Goal: Information Seeking & Learning: Understand process/instructions

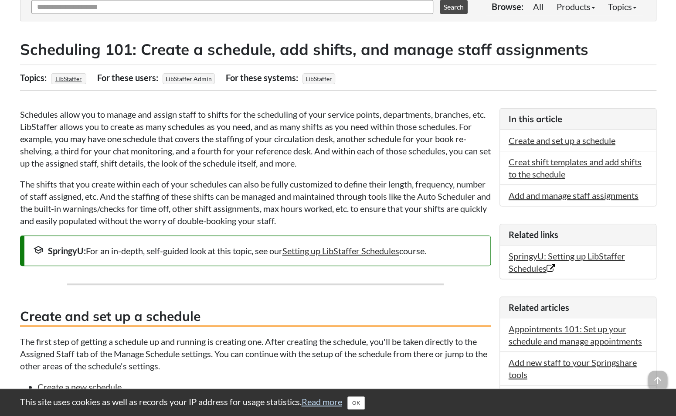
scroll to position [305, 0]
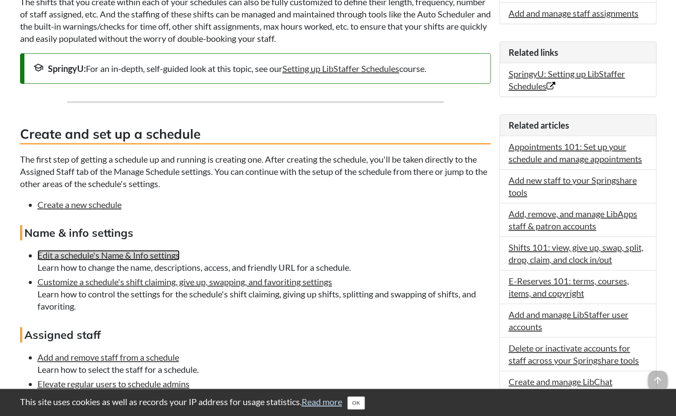
click at [124, 255] on link "Edit a schedule's Name & Info settings" at bounding box center [108, 255] width 142 height 10
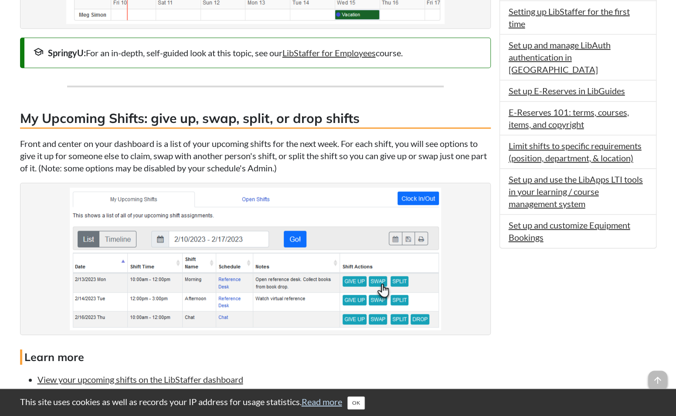
scroll to position [567, 0]
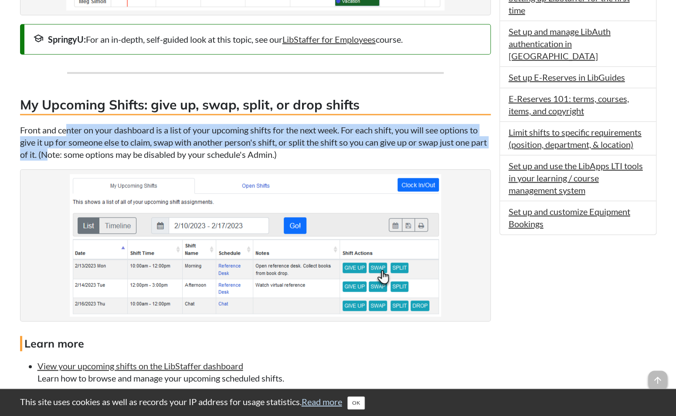
drag, startPoint x: 66, startPoint y: 132, endPoint x: 66, endPoint y: 153, distance: 20.0
click at [66, 153] on p "Front and center on your dashboard is a list of your upcoming shifts for the ne…" at bounding box center [255, 142] width 471 height 37
click at [70, 143] on p "Front and center on your dashboard is a list of your upcoming shifts for the ne…" at bounding box center [255, 142] width 471 height 37
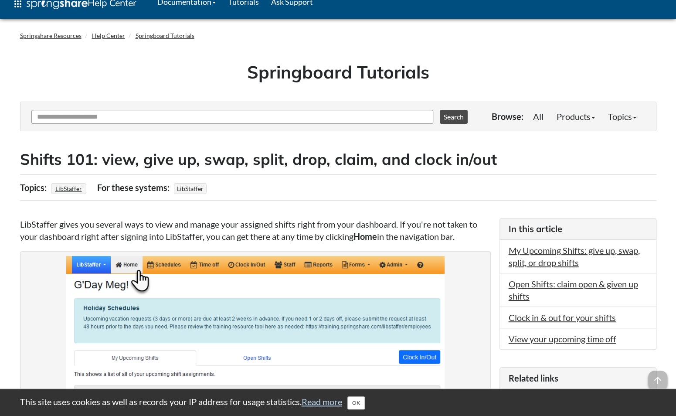
scroll to position [0, 0]
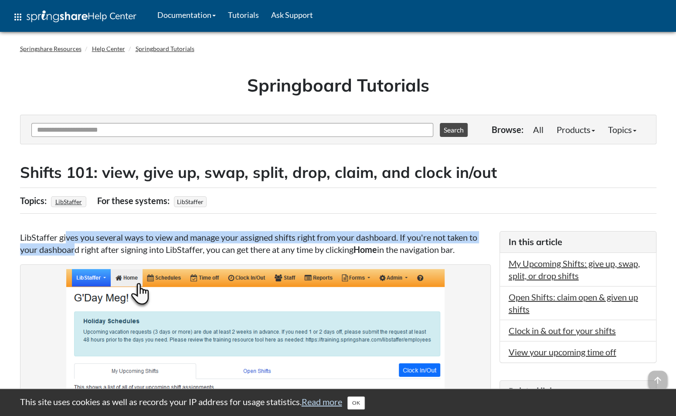
drag, startPoint x: 67, startPoint y: 241, endPoint x: 77, endPoint y: 245, distance: 10.7
click at [77, 245] on p "LibStaffer gives you several ways to view and manage your assigned shifts right…" at bounding box center [255, 243] width 471 height 24
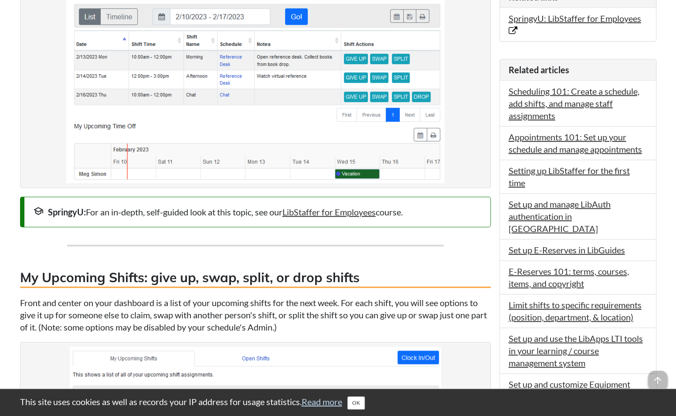
scroll to position [436, 0]
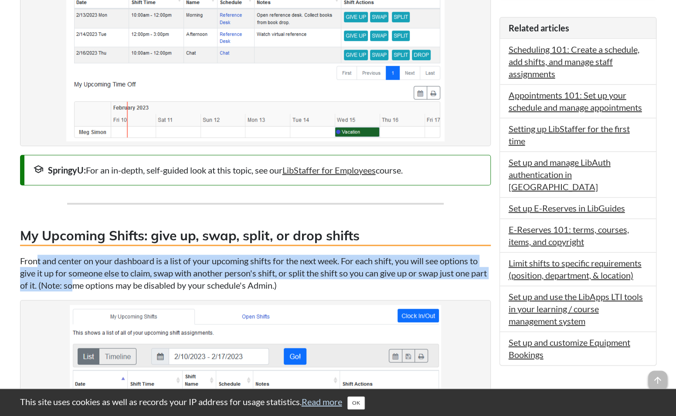
drag, startPoint x: 38, startPoint y: 254, endPoint x: 89, endPoint y: 281, distance: 57.5
click at [89, 281] on p "Front and center on your dashboard is a list of your upcoming shifts for the ne…" at bounding box center [255, 273] width 471 height 37
click at [88, 279] on p "Front and center on your dashboard is a list of your upcoming shifts for the ne…" at bounding box center [255, 273] width 471 height 37
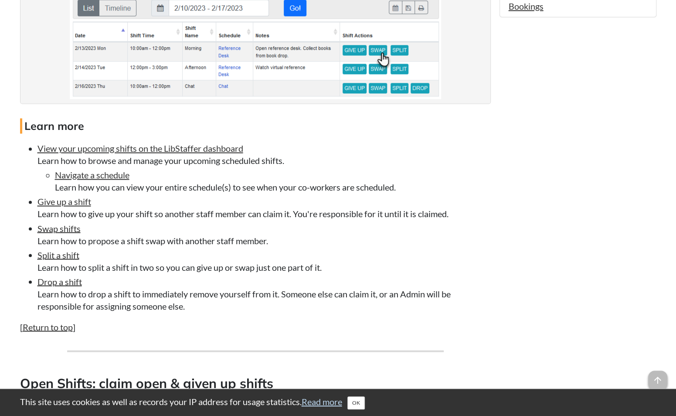
scroll to position [784, 0]
click at [439, 183] on li "Navigate a schedule Learn how you can view your entire schedule(s) to see when …" at bounding box center [273, 180] width 436 height 24
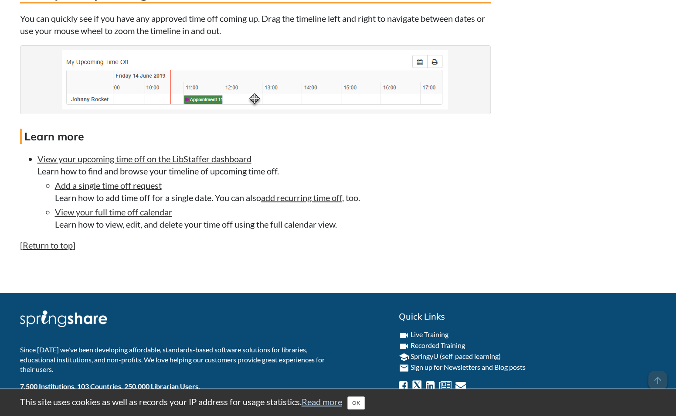
scroll to position [1918, 0]
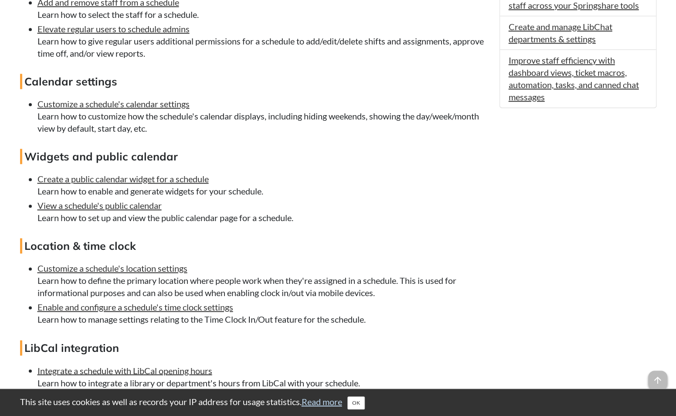
scroll to position [697, 0]
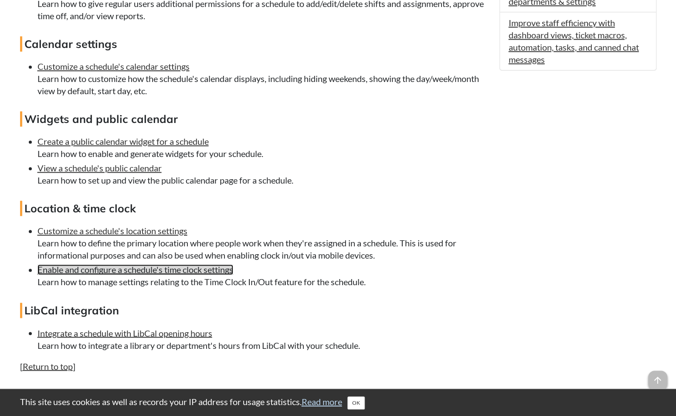
click at [132, 271] on link "Enable and configure a schedule's time clock settings" at bounding box center [135, 269] width 196 height 10
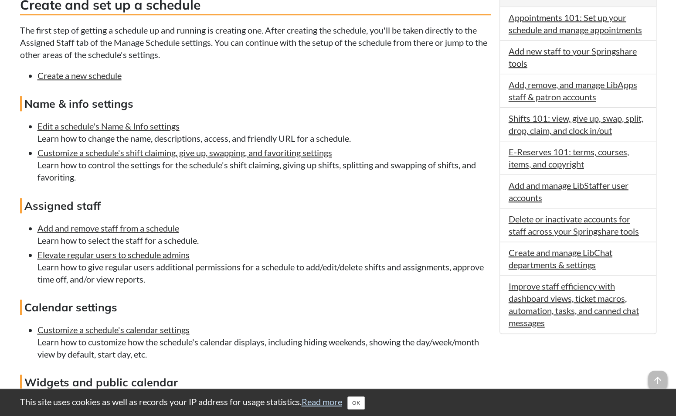
scroll to position [422, 0]
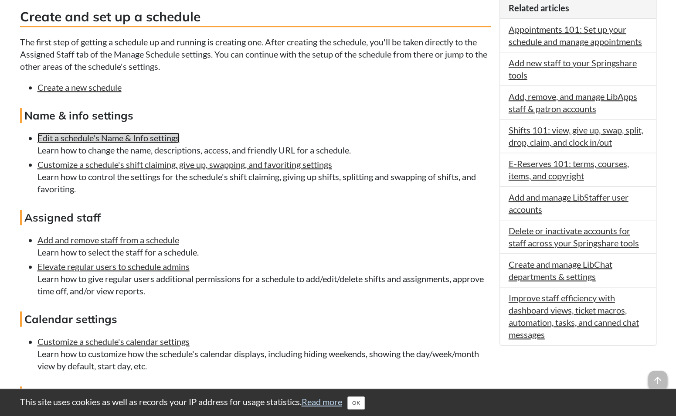
click at [143, 139] on link "Edit a schedule's Name & Info settings" at bounding box center [108, 137] width 142 height 10
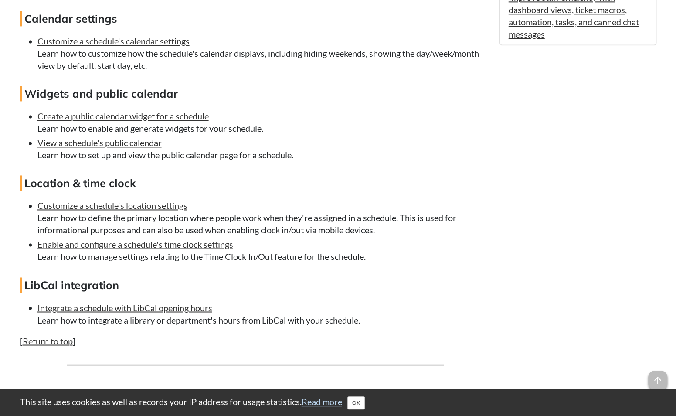
scroll to position [771, 0]
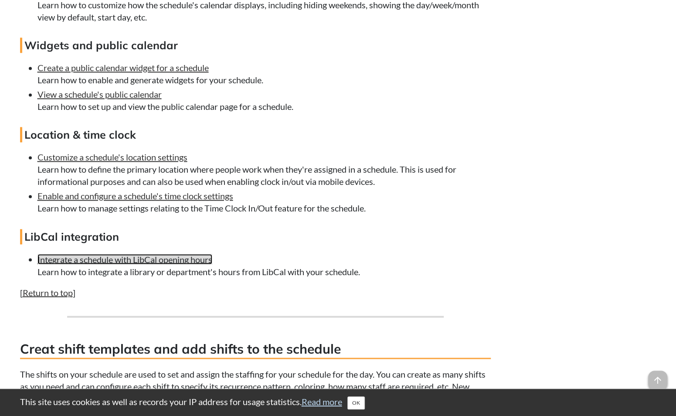
click at [103, 257] on link "Integrate a schedule with LibCal opening hours" at bounding box center [124, 259] width 175 height 10
